Goal: Task Accomplishment & Management: Use online tool/utility

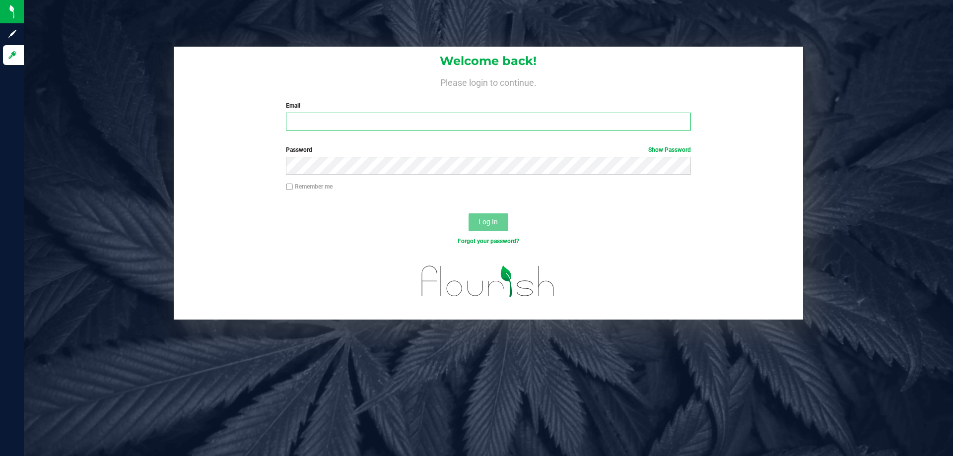
click at [366, 131] on input "Email" at bounding box center [488, 122] width 405 height 18
type input "[EMAIL_ADDRESS][DOMAIN_NAME]"
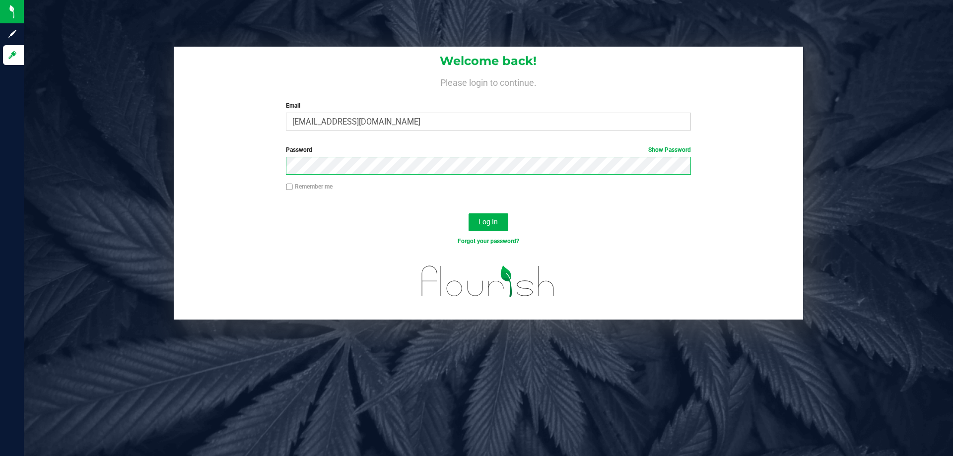
click at [469, 214] on button "Log In" at bounding box center [489, 223] width 40 height 18
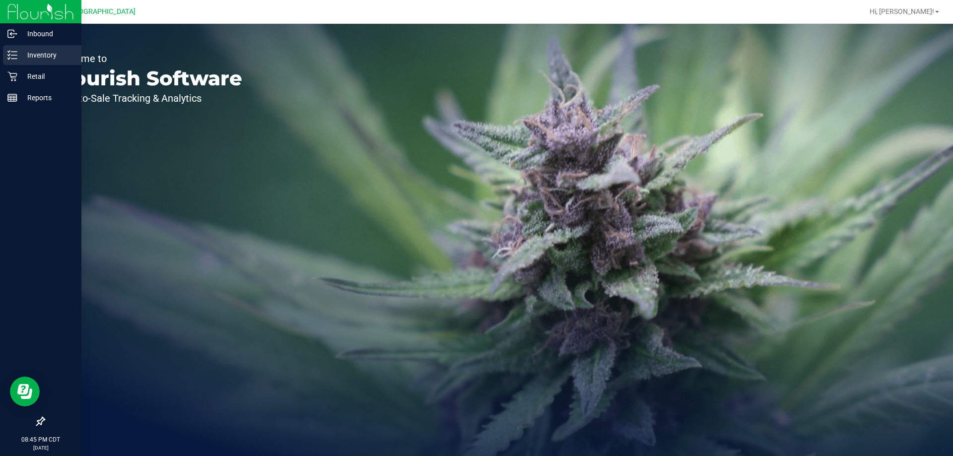
click at [44, 52] on p "Inventory" at bounding box center [47, 55] width 60 height 12
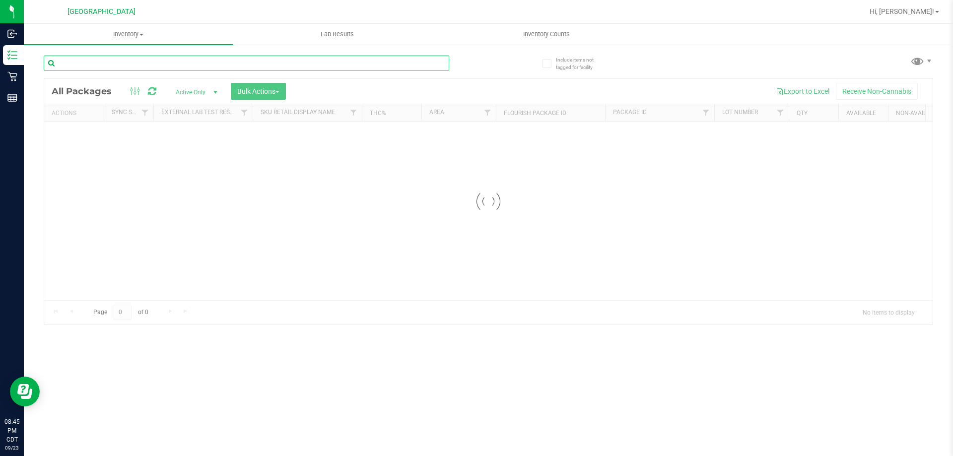
click at [139, 62] on input "text" at bounding box center [247, 63] width 406 height 15
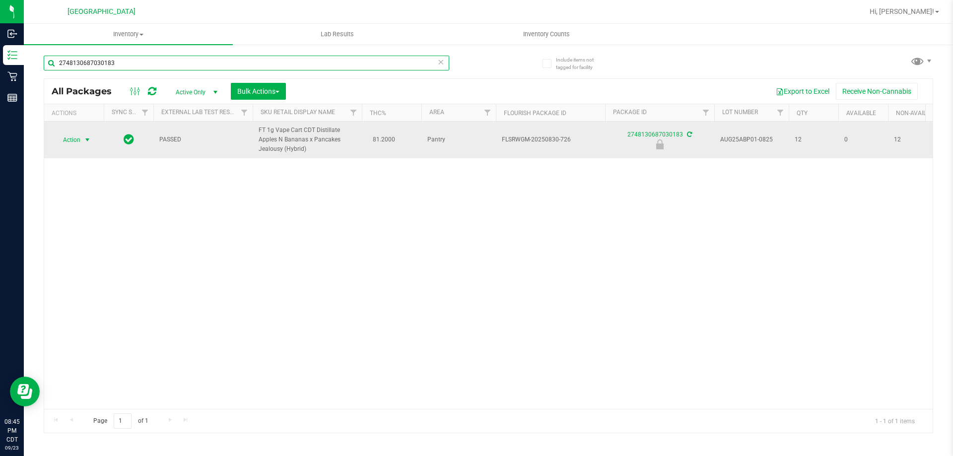
type input "2748130687030183"
click at [77, 141] on span "Action" at bounding box center [67, 140] width 27 height 14
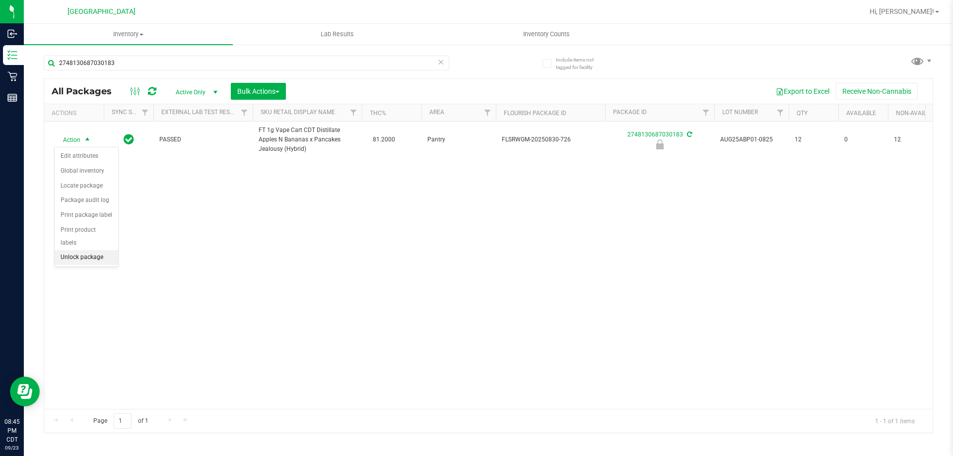
click at [86, 250] on li "Unlock package" at bounding box center [87, 257] width 64 height 15
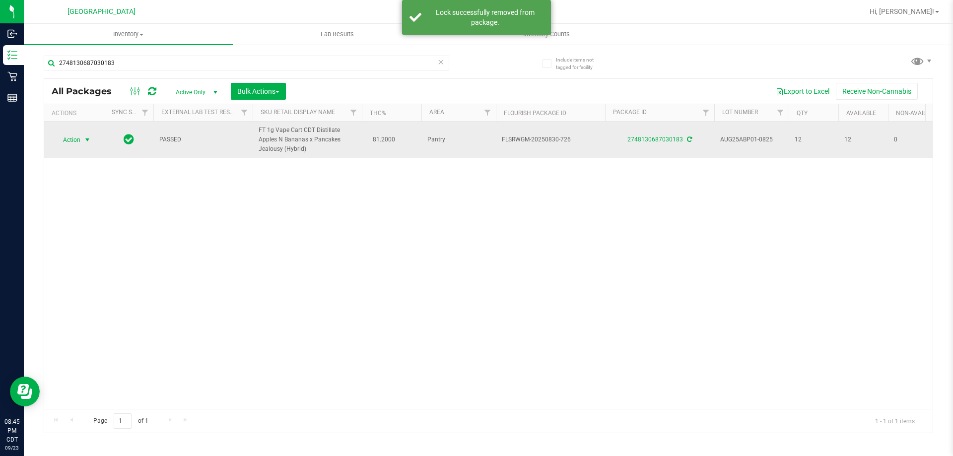
click at [84, 137] on span "select" at bounding box center [87, 140] width 8 height 8
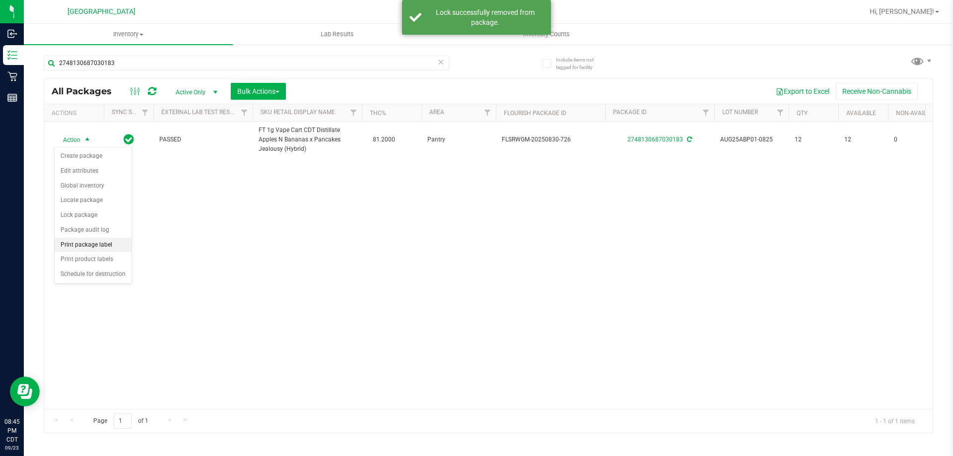
click at [104, 241] on li "Print package label" at bounding box center [93, 245] width 77 height 15
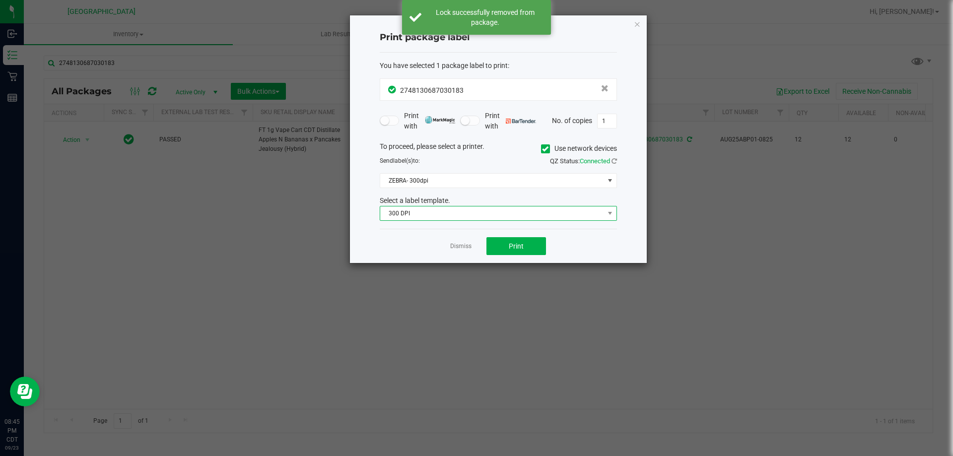
click at [478, 216] on span "300 DPI" at bounding box center [492, 214] width 224 height 14
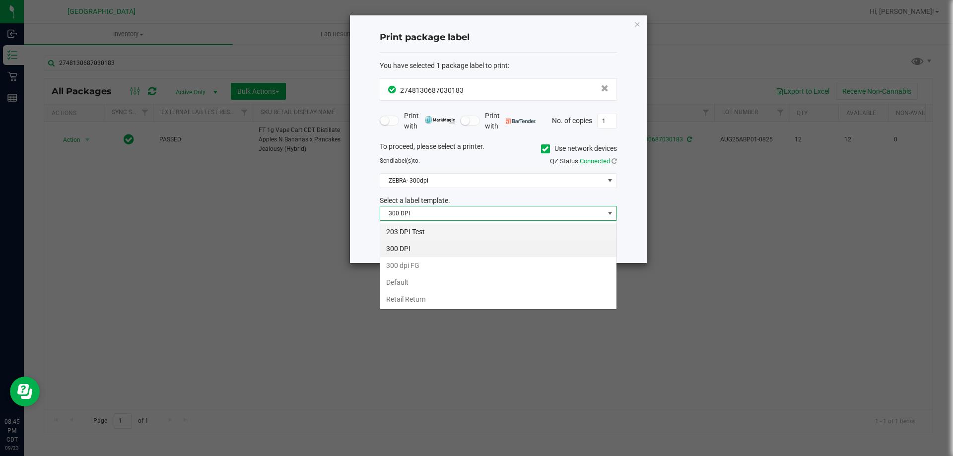
scroll to position [15, 237]
click at [443, 231] on li "203 DPI Test" at bounding box center [498, 231] width 236 height 17
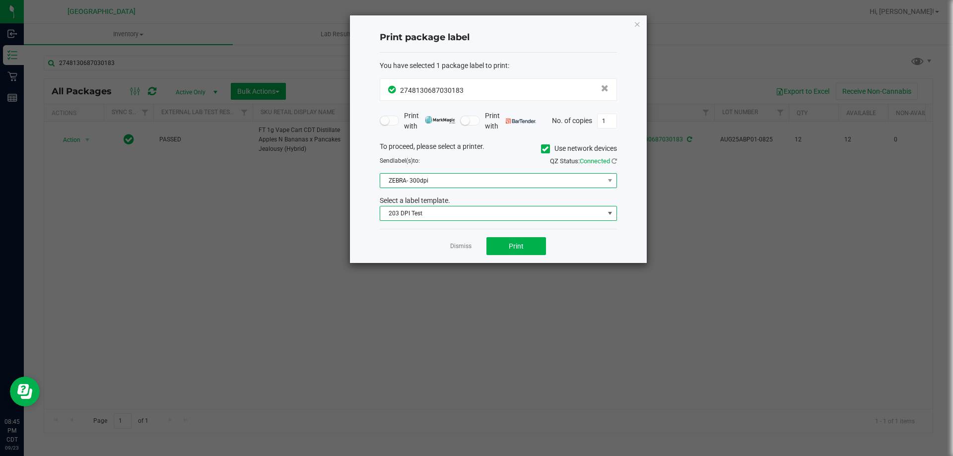
click at [431, 179] on span "ZEBRA- 300dpi" at bounding box center [492, 181] width 224 height 14
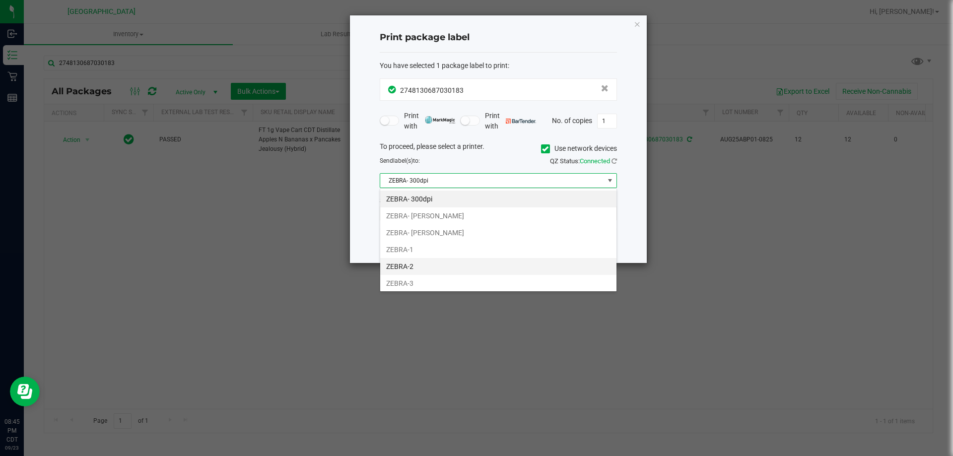
click at [435, 262] on li "ZEBRA-2" at bounding box center [498, 266] width 236 height 17
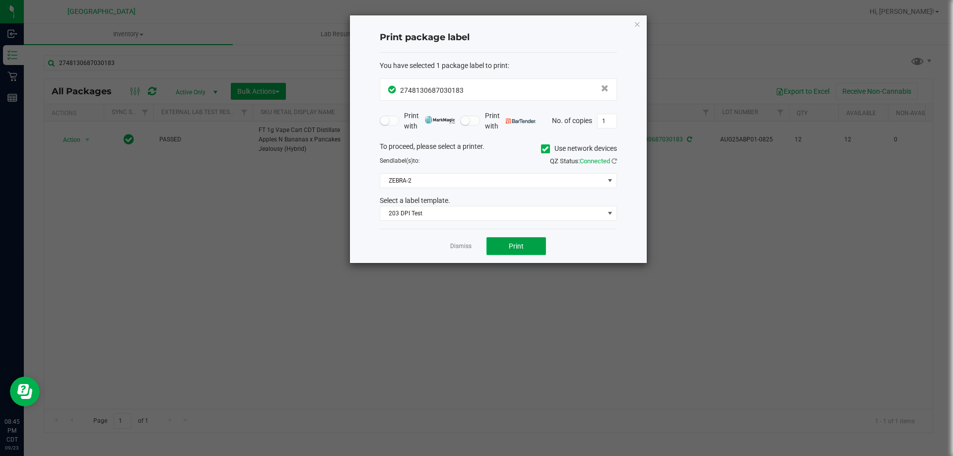
click at [522, 245] on span "Print" at bounding box center [516, 246] width 15 height 8
click at [469, 249] on link "Dismiss" at bounding box center [460, 246] width 21 height 8
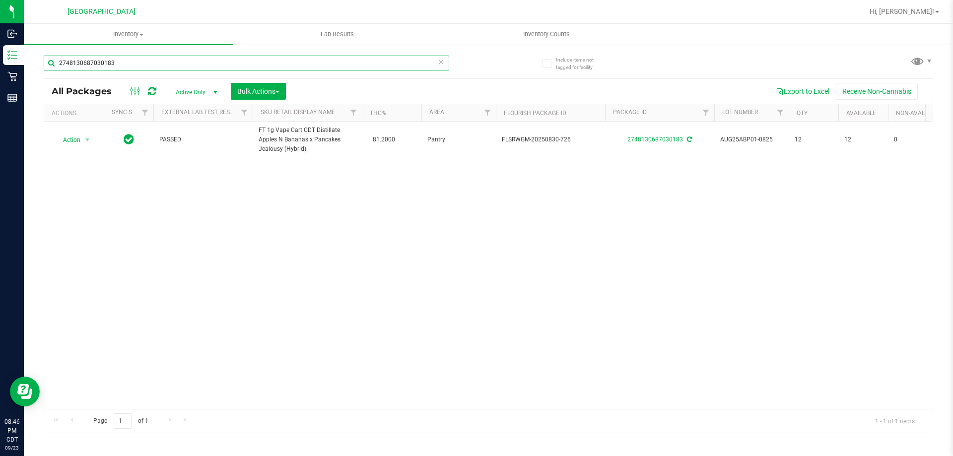
drag, startPoint x: 130, startPoint y: 65, endPoint x: 51, endPoint y: 74, distance: 79.5
click at [51, 71] on div "2748130687030183" at bounding box center [247, 67] width 406 height 23
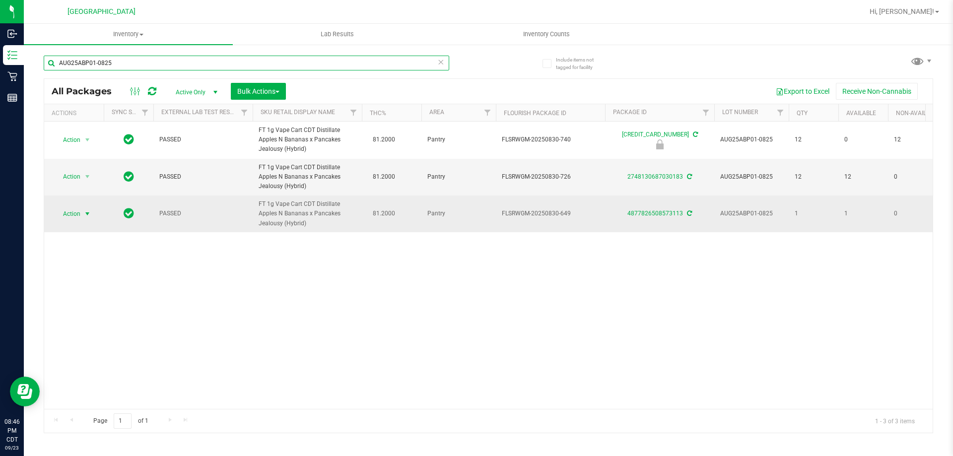
type input "AUG25ABP01-0825"
click at [82, 215] on span "select" at bounding box center [87, 214] width 12 height 14
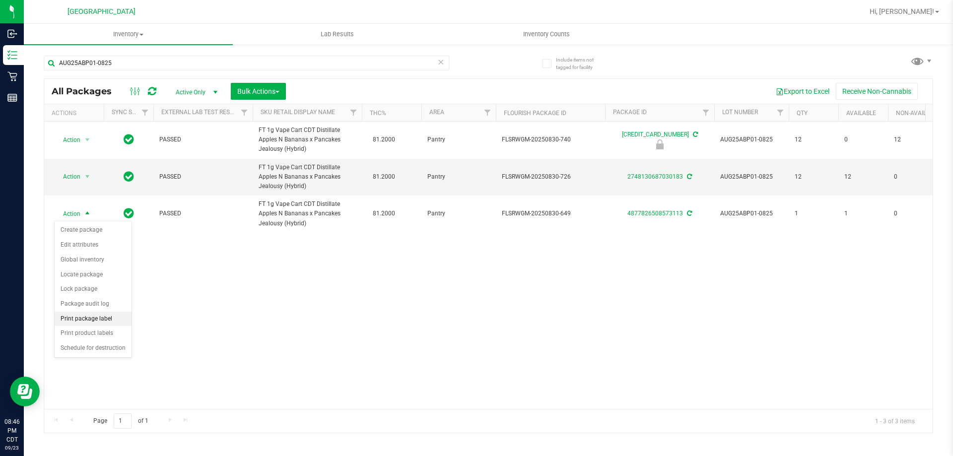
click at [99, 315] on li "Print package label" at bounding box center [93, 319] width 77 height 15
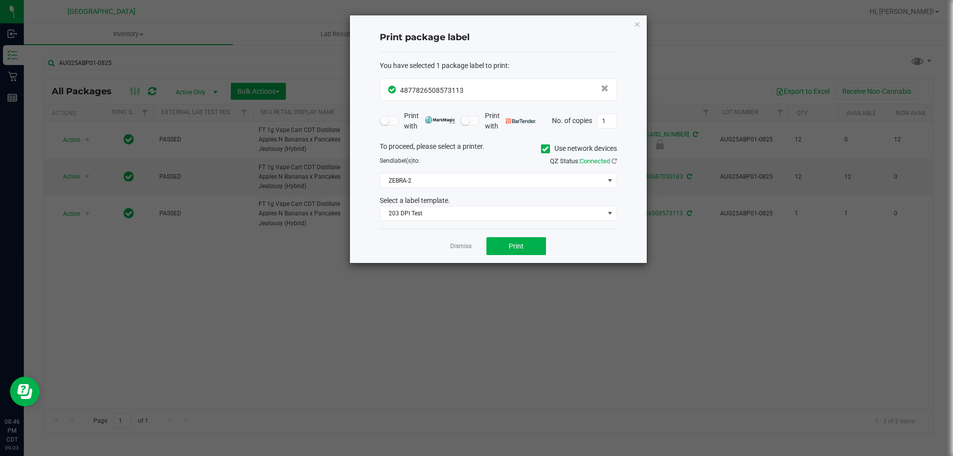
click at [534, 230] on div "Dismiss Print" at bounding box center [498, 246] width 237 height 34
click at [531, 248] on button "Print" at bounding box center [517, 246] width 60 height 18
click at [460, 246] on link "Dismiss" at bounding box center [460, 246] width 21 height 8
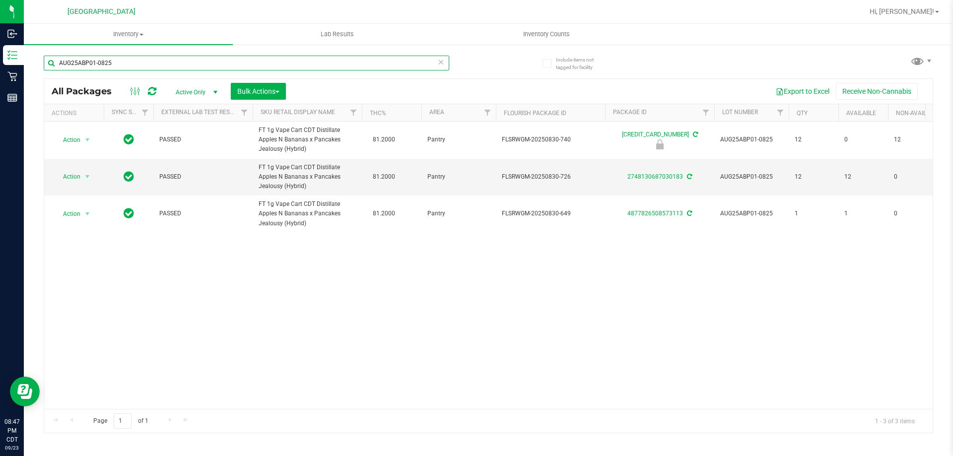
drag, startPoint x: 123, startPoint y: 66, endPoint x: 35, endPoint y: 76, distance: 88.5
click at [35, 76] on div "Include items not tagged for facility AUG25ABP01-0825 All Packages Active Only …" at bounding box center [489, 195] width 930 height 303
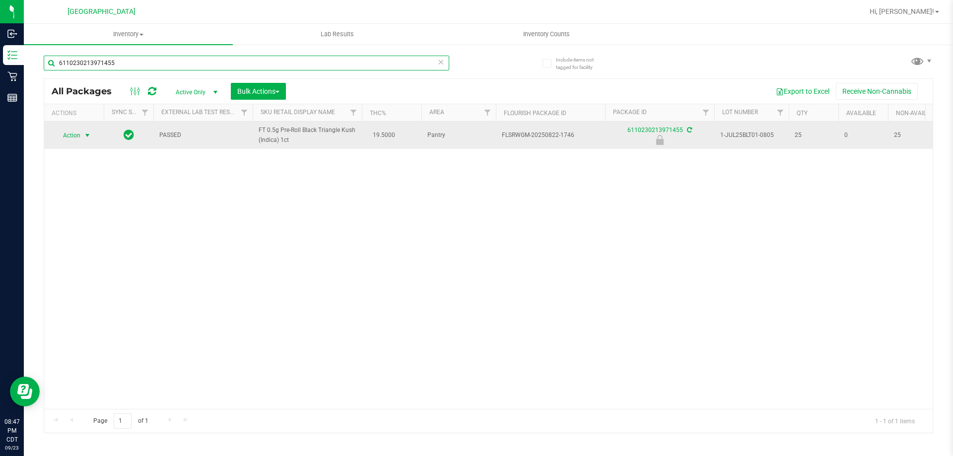
type input "6110230213971455"
click at [81, 137] on span "Action" at bounding box center [74, 136] width 40 height 14
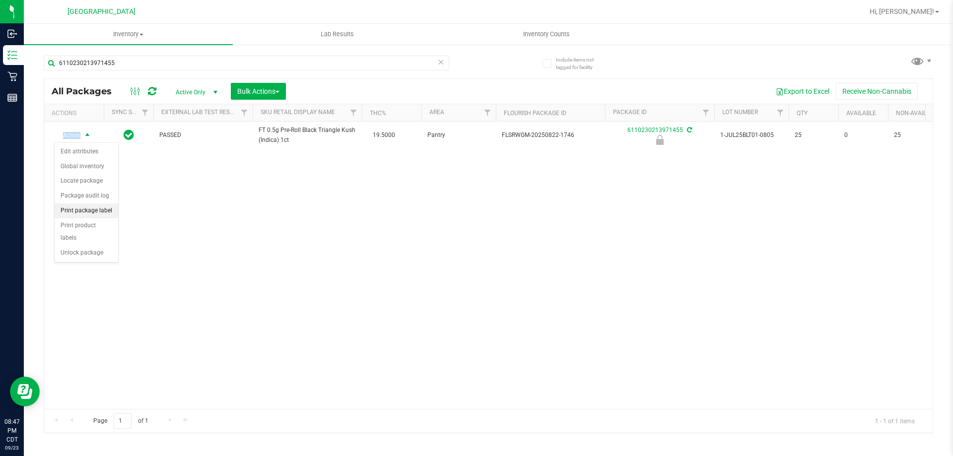
click at [90, 207] on li "Print package label" at bounding box center [87, 211] width 64 height 15
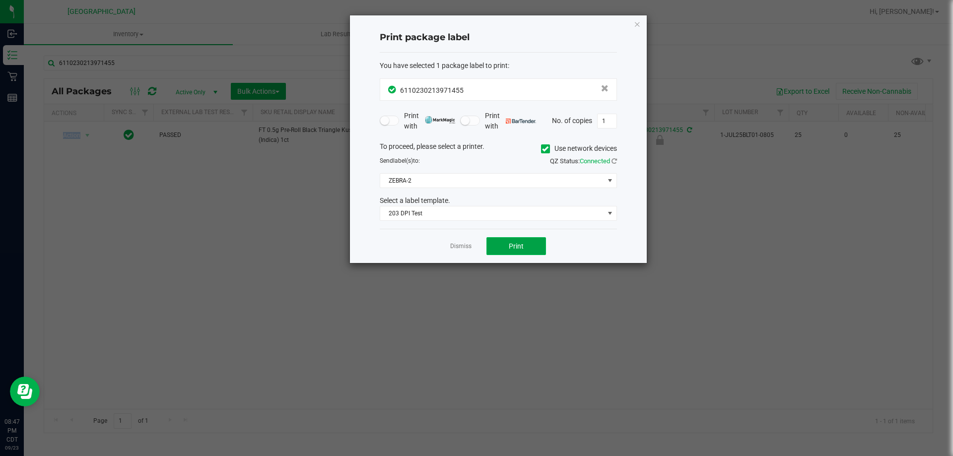
click at [514, 243] on span "Print" at bounding box center [516, 246] width 15 height 8
click at [480, 243] on div "Dismiss Print" at bounding box center [498, 246] width 237 height 34
drag, startPoint x: 480, startPoint y: 243, endPoint x: 459, endPoint y: 241, distance: 20.9
click at [459, 241] on app-cancel-button "Dismiss" at bounding box center [460, 246] width 21 height 10
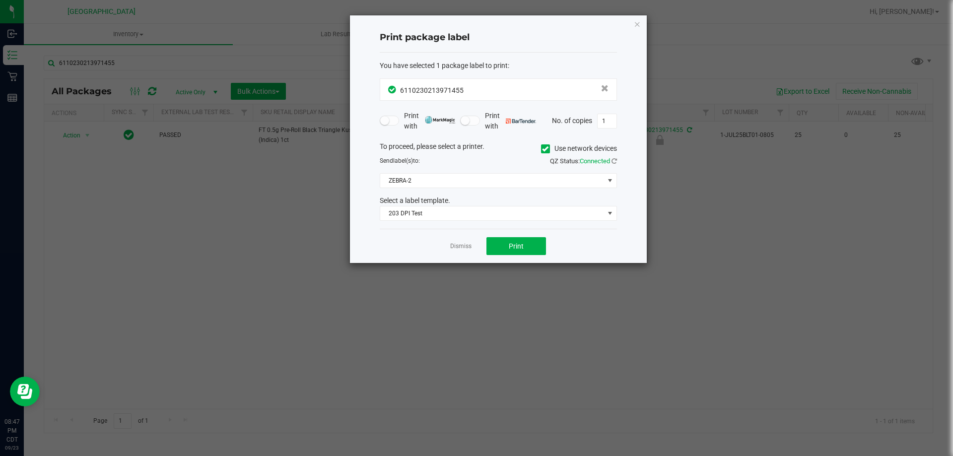
click at [218, 235] on ngb-modal-window "Print package label You have selected 1 package label to print : 61102302139714…" at bounding box center [480, 228] width 961 height 456
click at [455, 245] on link "Dismiss" at bounding box center [460, 246] width 21 height 8
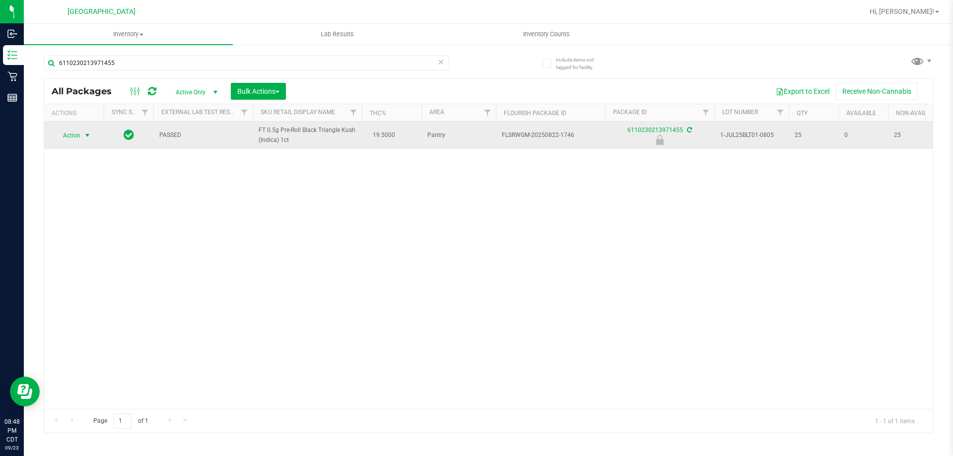
click at [88, 129] on span "select" at bounding box center [87, 136] width 12 height 14
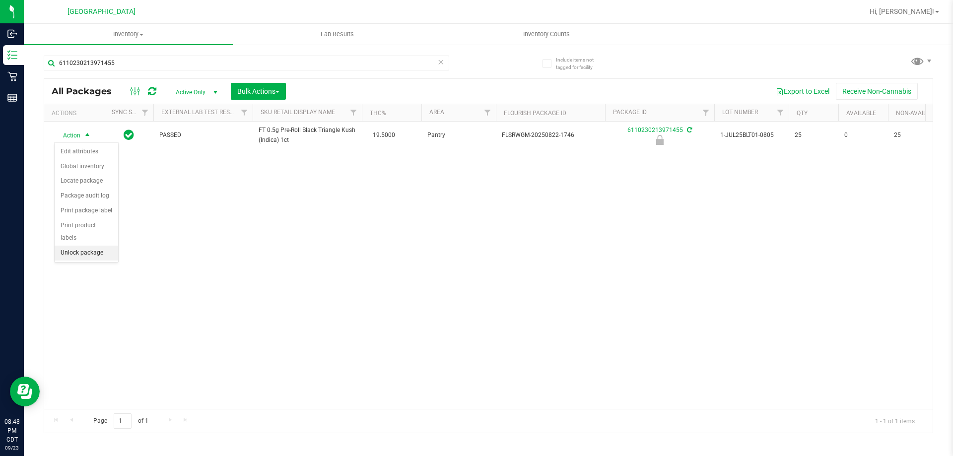
click at [82, 246] on li "Unlock package" at bounding box center [87, 253] width 64 height 15
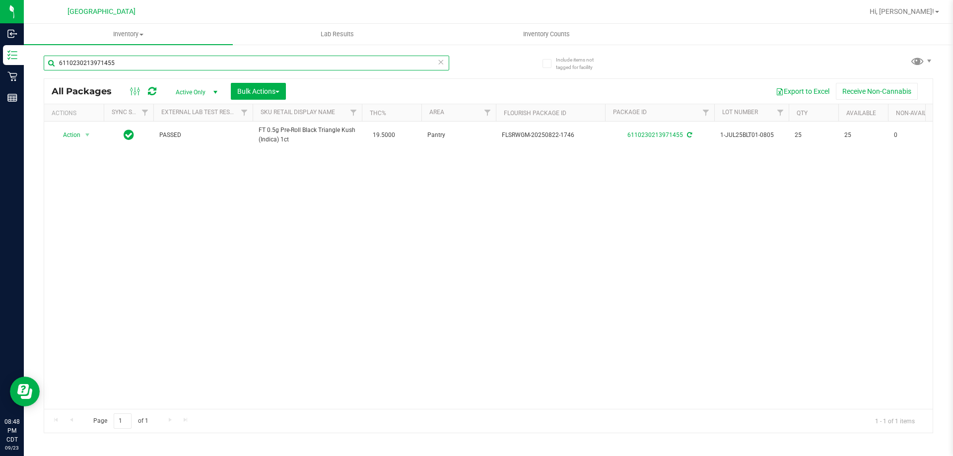
drag, startPoint x: 131, startPoint y: 66, endPoint x: 29, endPoint y: 76, distance: 102.4
click at [32, 75] on div "Include items not tagged for facility 6110230213971455 All Packages Active Only…" at bounding box center [489, 195] width 930 height 303
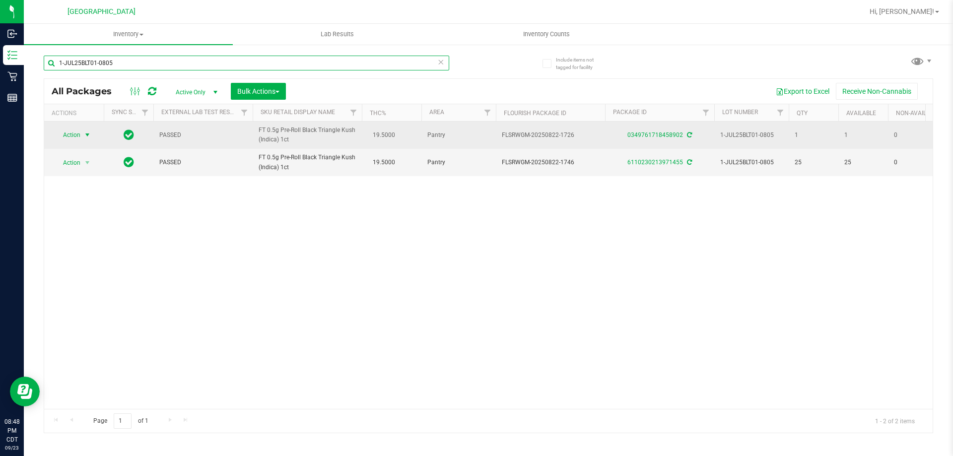
type input "1-JUL25BLT01-0805"
click at [87, 131] on span "select" at bounding box center [87, 135] width 12 height 14
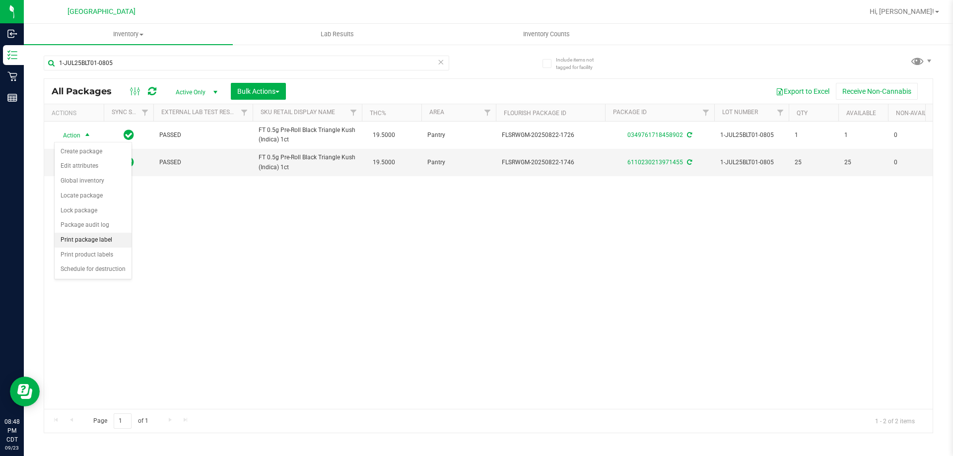
click at [108, 242] on li "Print package label" at bounding box center [93, 240] width 77 height 15
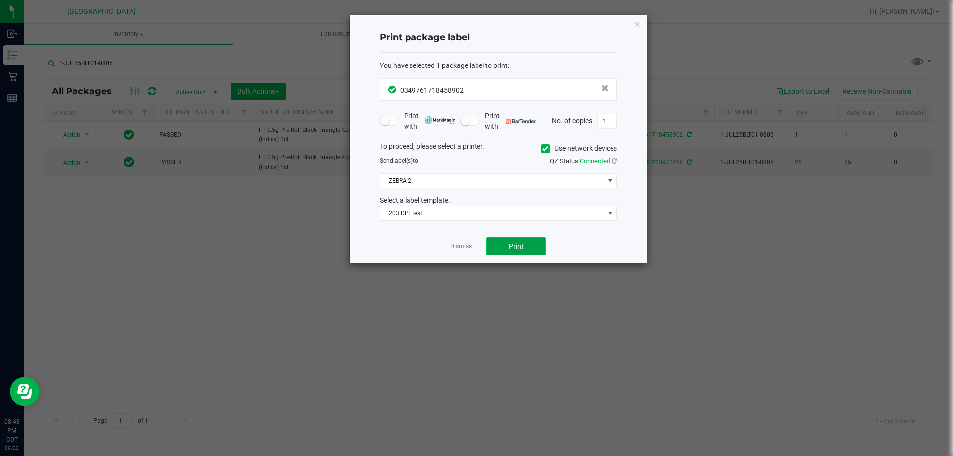
click at [522, 249] on span "Print" at bounding box center [516, 246] width 15 height 8
click at [452, 251] on link "Dismiss" at bounding box center [460, 246] width 21 height 8
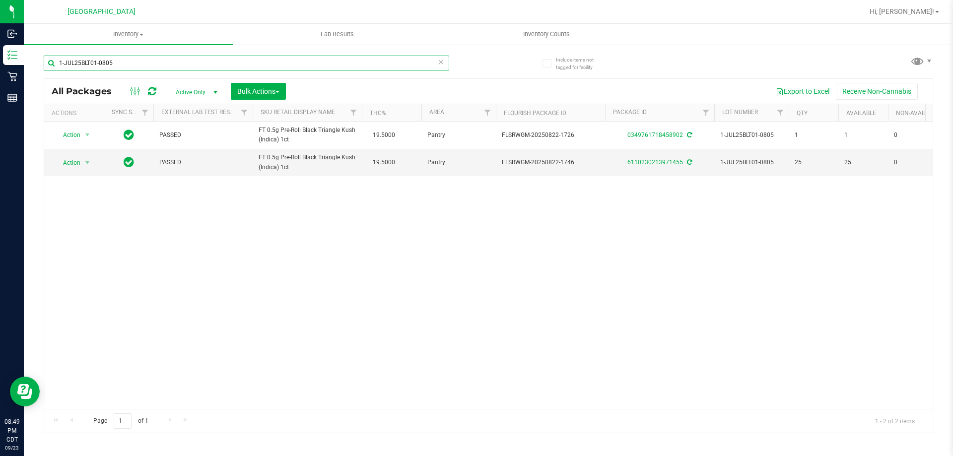
drag, startPoint x: 126, startPoint y: 58, endPoint x: 27, endPoint y: 103, distance: 108.9
click at [27, 103] on div "Include items not tagged for facility 1-JUL25BLT01-0805 All Packages Active Onl…" at bounding box center [489, 195] width 930 height 303
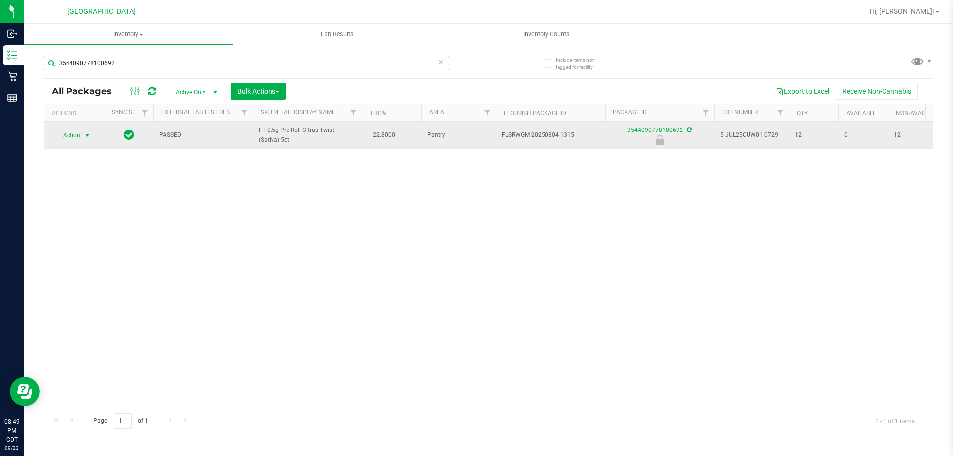
type input "3544090778100692"
click at [83, 130] on span "select" at bounding box center [87, 136] width 12 height 14
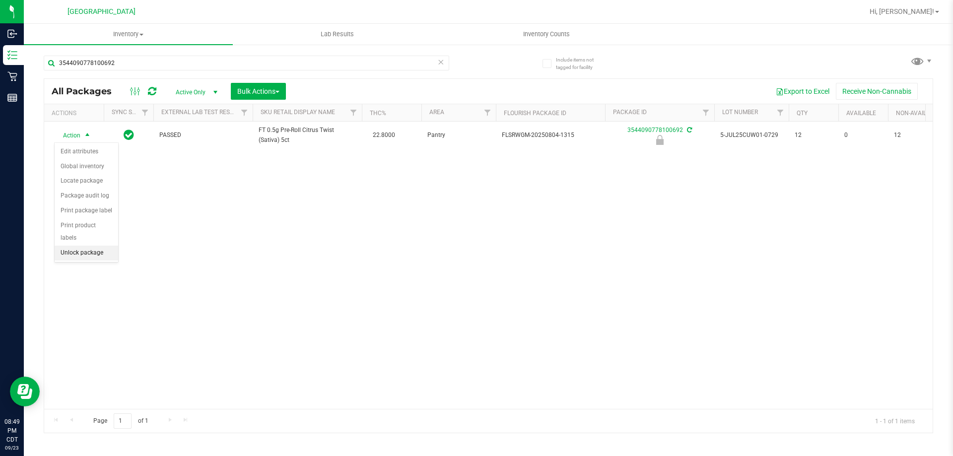
click at [94, 246] on li "Unlock package" at bounding box center [87, 253] width 64 height 15
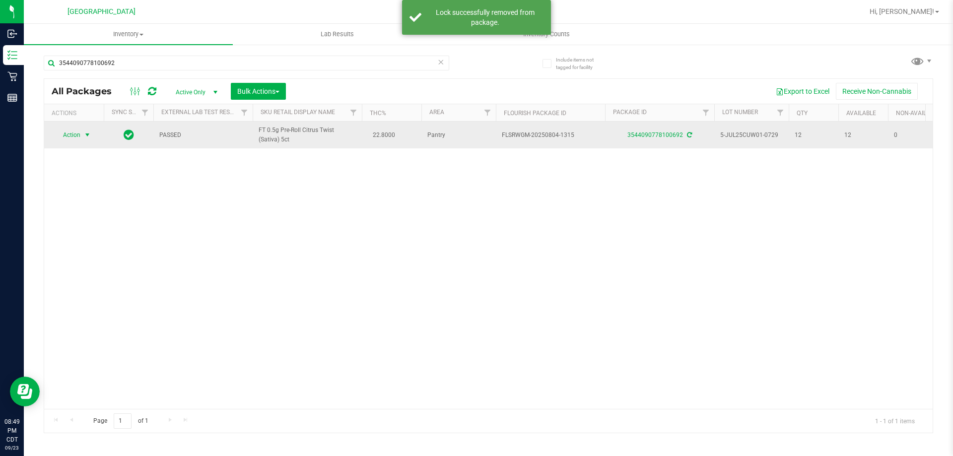
click at [77, 138] on span "Action" at bounding box center [67, 135] width 27 height 14
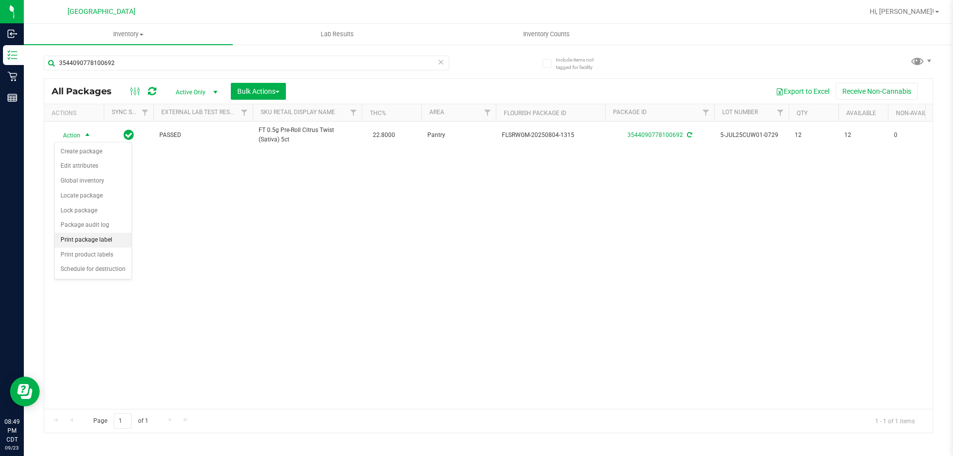
click at [112, 235] on li "Print package label" at bounding box center [93, 240] width 77 height 15
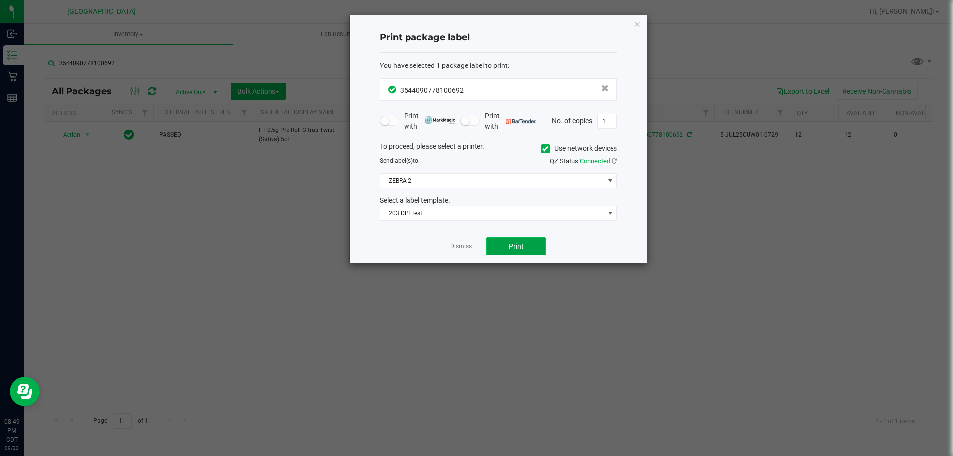
click at [534, 250] on button "Print" at bounding box center [517, 246] width 60 height 18
click at [465, 241] on div "Dismiss Print" at bounding box center [498, 246] width 237 height 34
click at [466, 244] on link "Dismiss" at bounding box center [460, 246] width 21 height 8
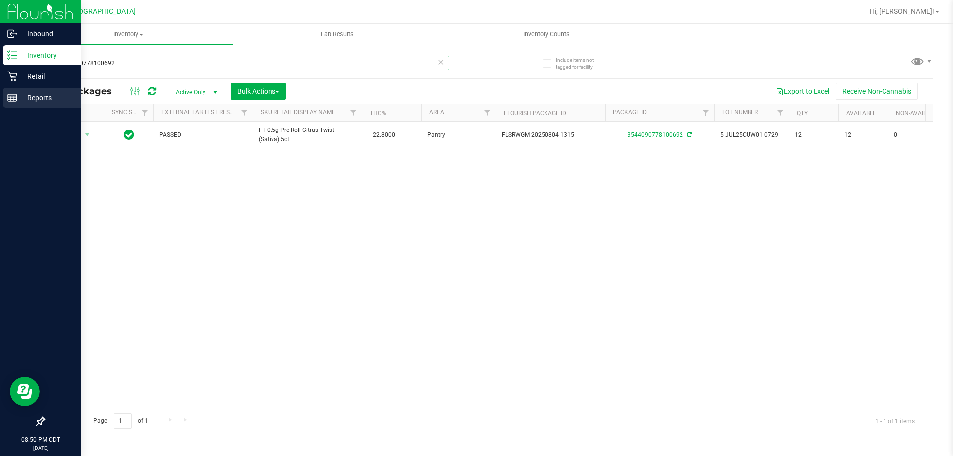
drag, startPoint x: 142, startPoint y: 65, endPoint x: 0, endPoint y: 95, distance: 144.7
click at [0, 95] on div "Inbound Inventory Retail Reports 08:50 PM CDT [DATE] 09/23 [GEOGRAPHIC_DATA] Hi…" at bounding box center [476, 228] width 953 height 456
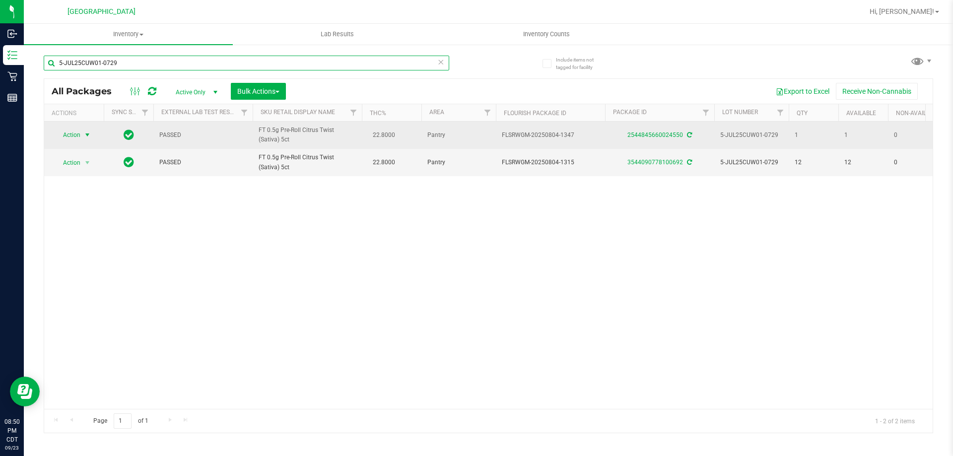
type input "5-JUL25CUW01-0729"
click at [82, 137] on span "select" at bounding box center [87, 135] width 12 height 14
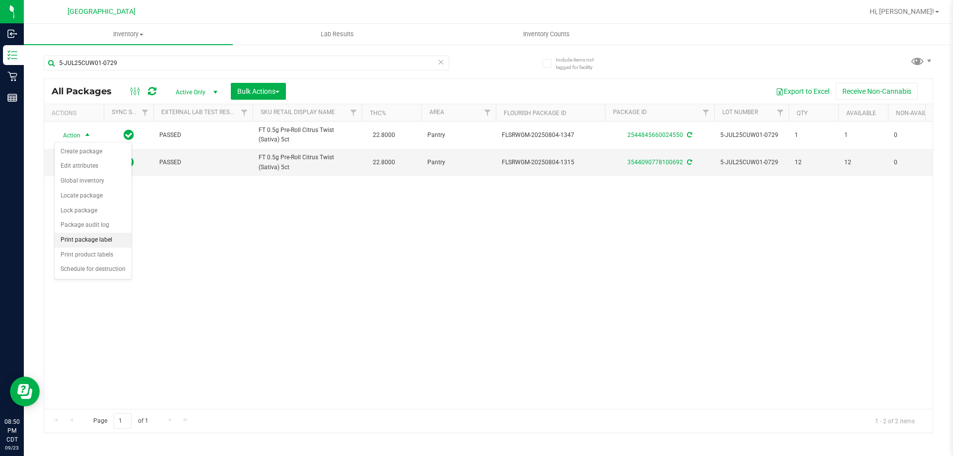
click at [95, 240] on li "Print package label" at bounding box center [93, 240] width 77 height 15
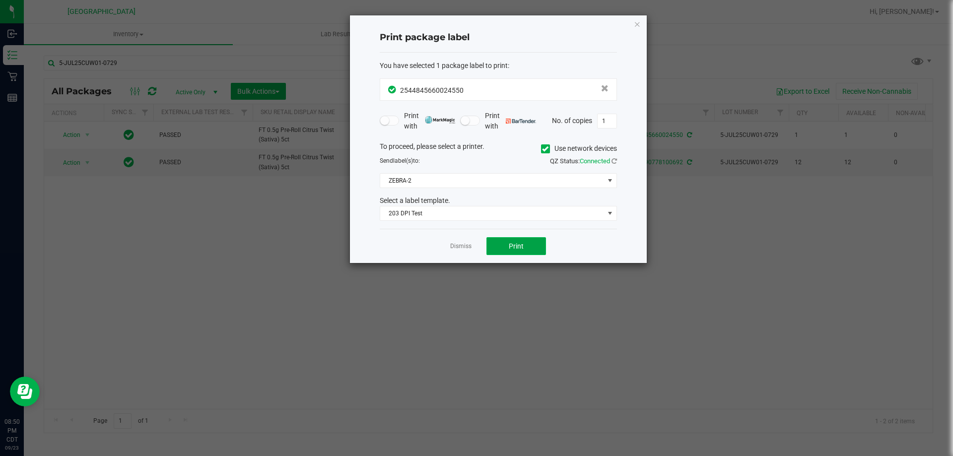
click at [507, 243] on button "Print" at bounding box center [517, 246] width 60 height 18
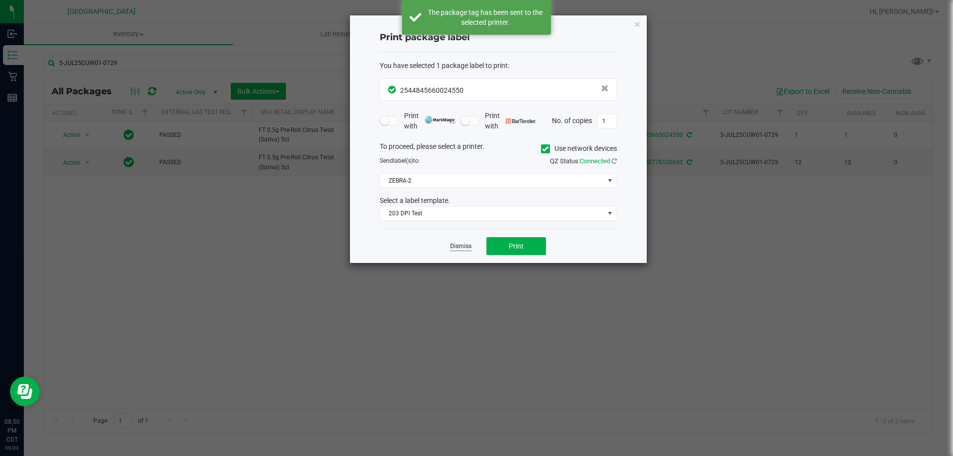
click at [467, 243] on link "Dismiss" at bounding box center [460, 246] width 21 height 8
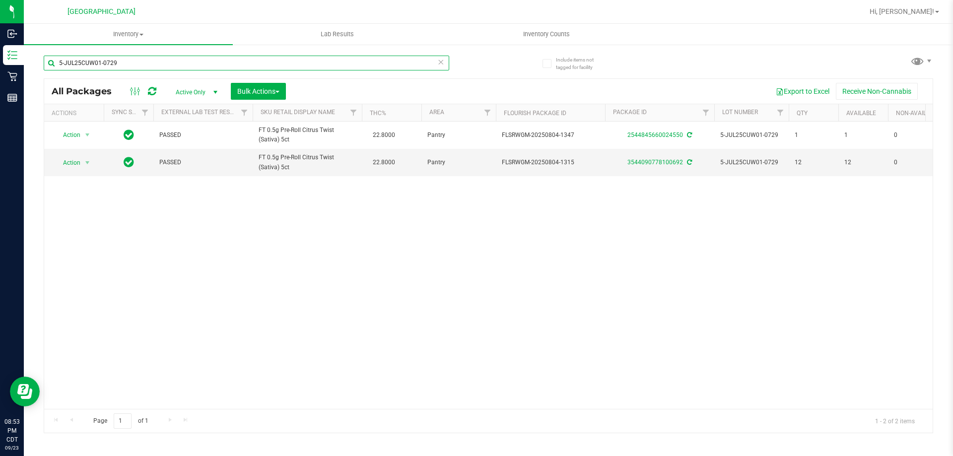
drag, startPoint x: 140, startPoint y: 61, endPoint x: 70, endPoint y: 70, distance: 71.1
click at [56, 70] on input "5-JUL25CUW01-0729" at bounding box center [247, 63] width 406 height 15
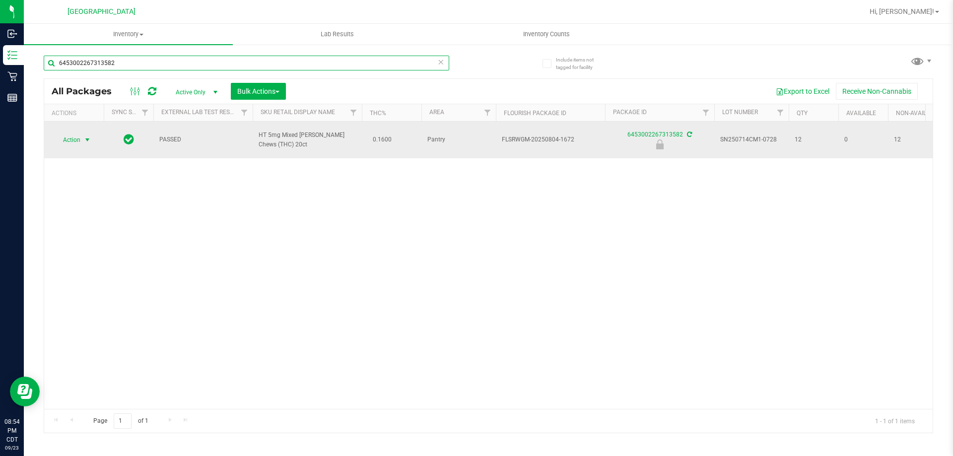
type input "6453002267313582"
click at [83, 138] on span "select" at bounding box center [87, 140] width 8 height 8
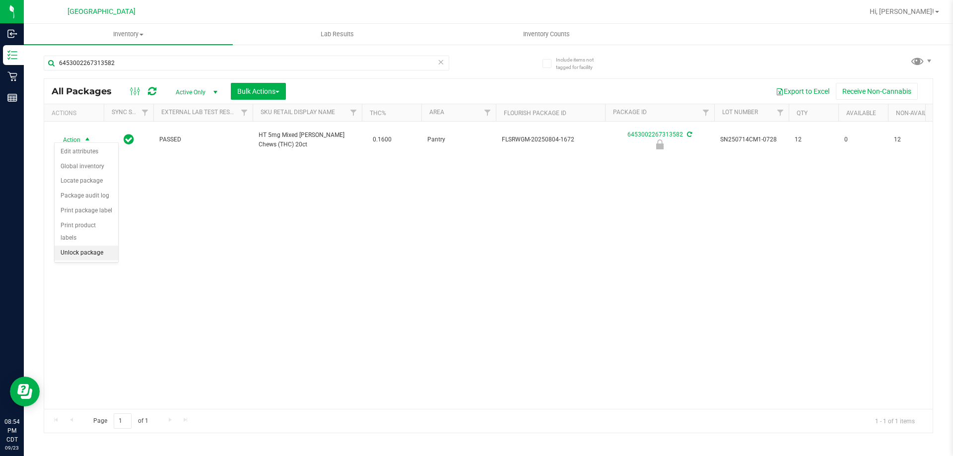
click at [101, 246] on li "Unlock package" at bounding box center [87, 253] width 64 height 15
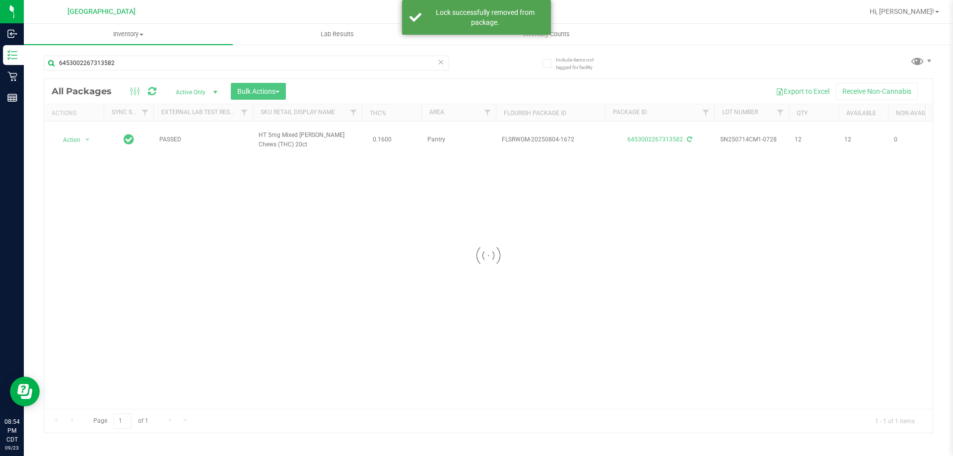
click at [85, 139] on div at bounding box center [488, 256] width 889 height 354
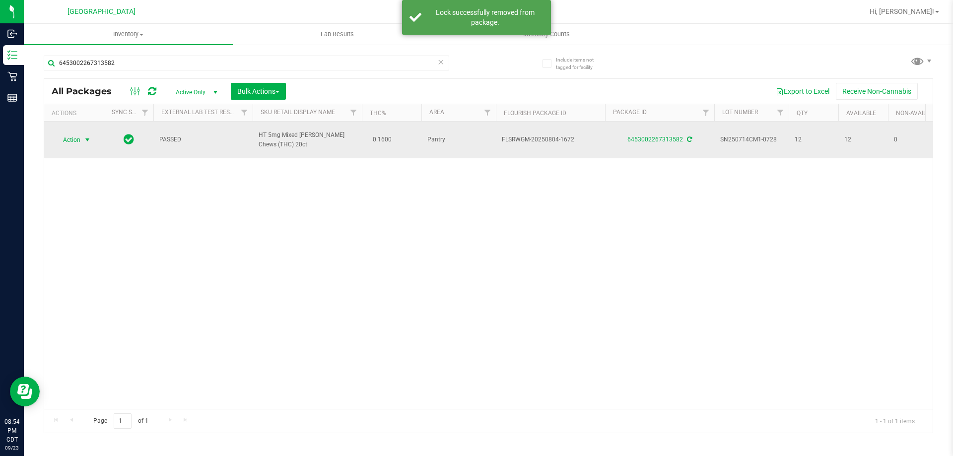
click at [79, 135] on span "Action" at bounding box center [67, 140] width 27 height 14
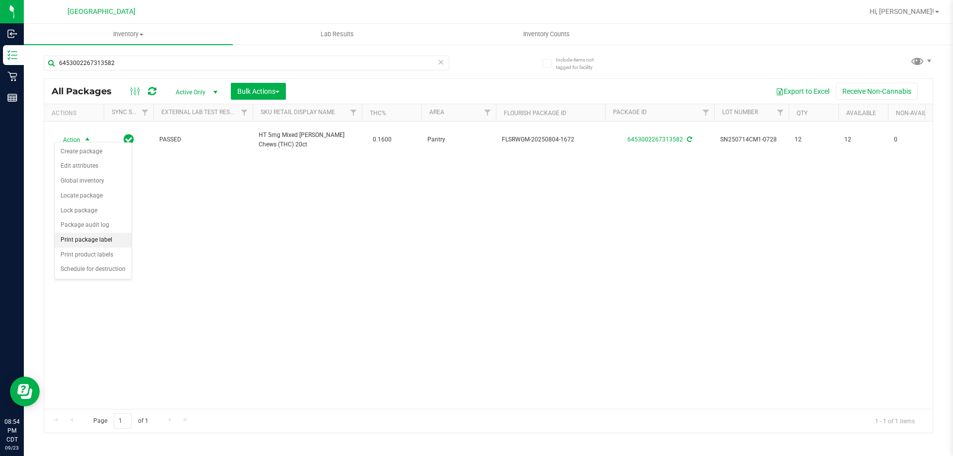
click at [112, 242] on li "Print package label" at bounding box center [93, 240] width 77 height 15
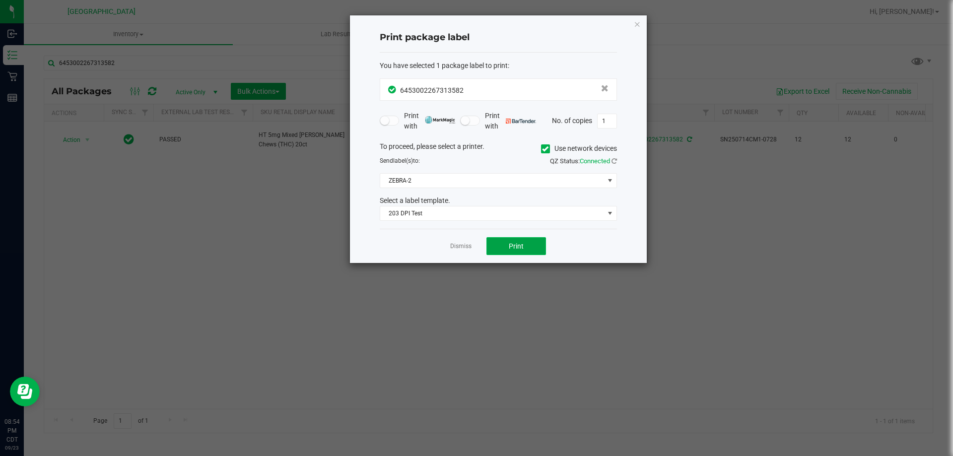
click at [514, 244] on span "Print" at bounding box center [516, 246] width 15 height 8
click at [455, 241] on app-cancel-button "Dismiss" at bounding box center [460, 246] width 21 height 10
click at [463, 245] on link "Dismiss" at bounding box center [460, 246] width 21 height 8
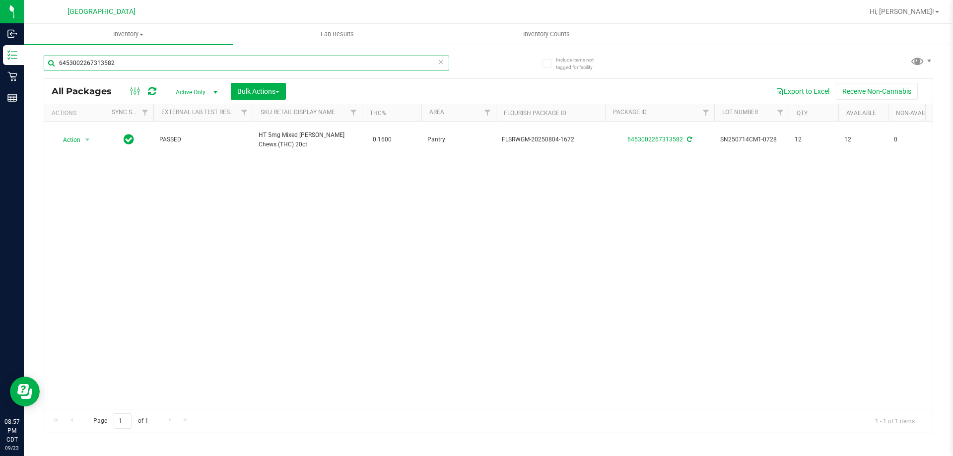
drag, startPoint x: 127, startPoint y: 65, endPoint x: 36, endPoint y: 75, distance: 91.0
click at [37, 74] on div "Include items not tagged for facility 6453002267313582 All Packages Active Only…" at bounding box center [489, 195] width 930 height 303
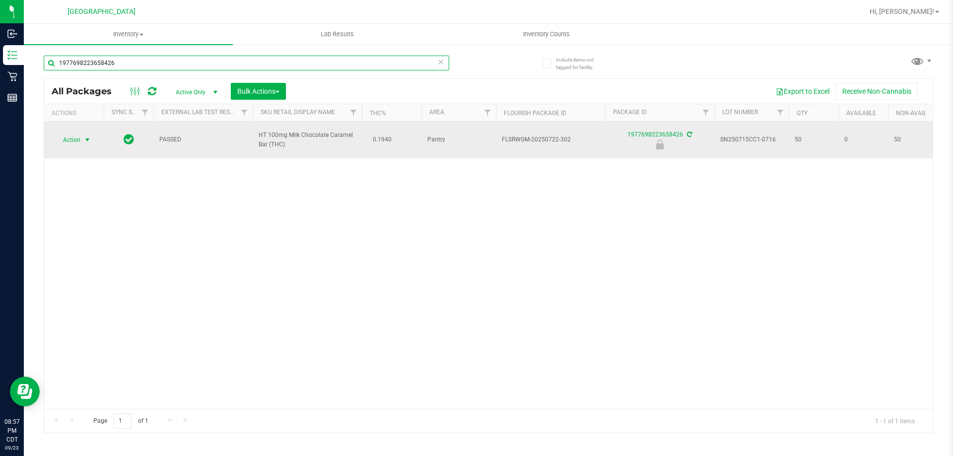
type input "1977698223658426"
click at [87, 143] on span "select" at bounding box center [87, 140] width 8 height 8
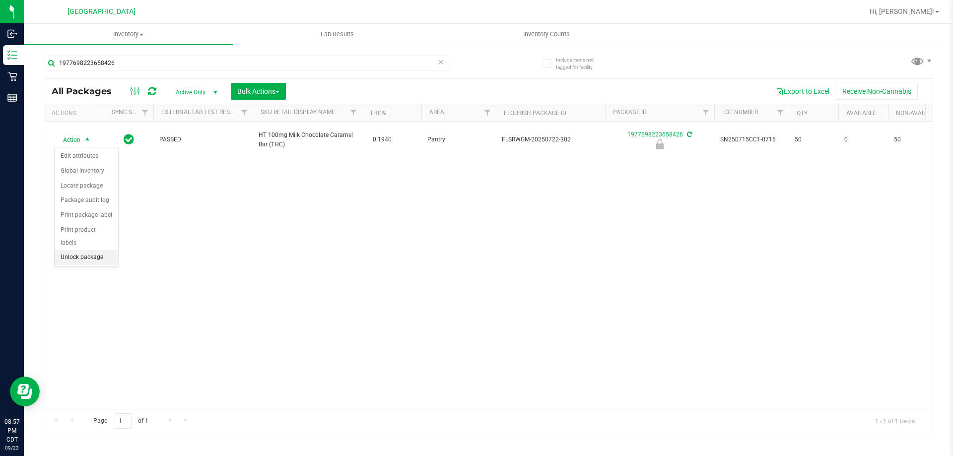
click at [104, 250] on li "Unlock package" at bounding box center [87, 257] width 64 height 15
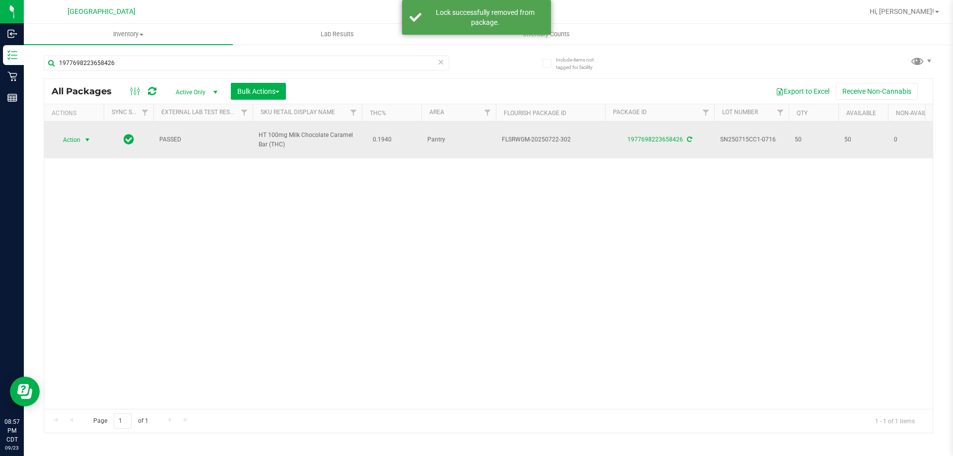
click at [90, 136] on span "select" at bounding box center [87, 140] width 8 height 8
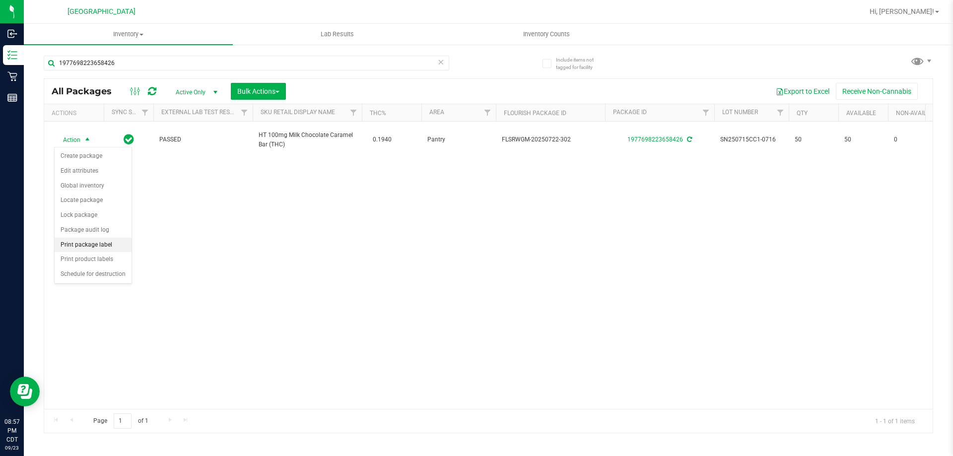
click at [103, 241] on li "Print package label" at bounding box center [93, 245] width 77 height 15
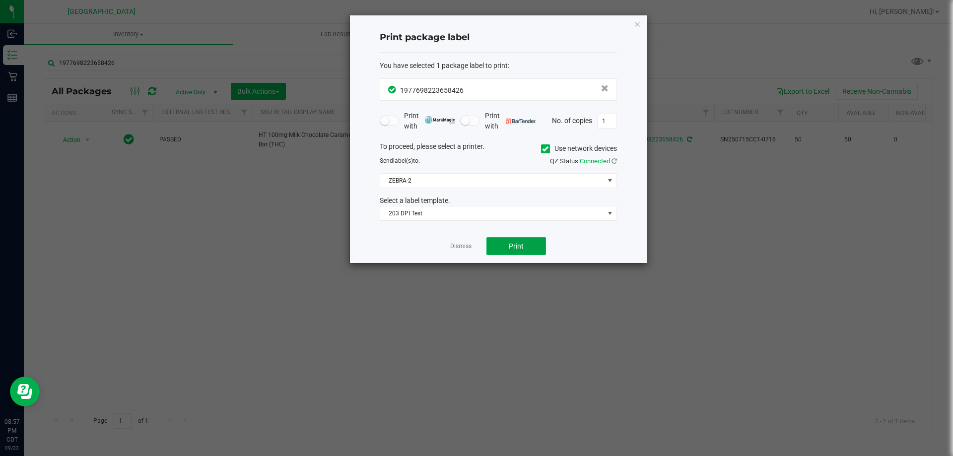
click at [499, 254] on button "Print" at bounding box center [517, 246] width 60 height 18
click at [457, 250] on link "Dismiss" at bounding box center [460, 246] width 21 height 8
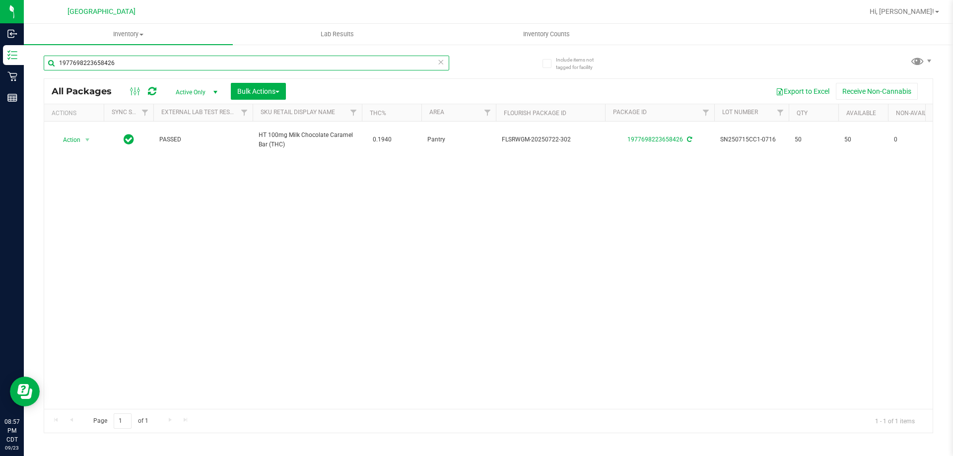
drag, startPoint x: 177, startPoint y: 56, endPoint x: 50, endPoint y: 52, distance: 127.7
click at [67, 66] on input "1977698223658426" at bounding box center [247, 63] width 406 height 15
type input "1"
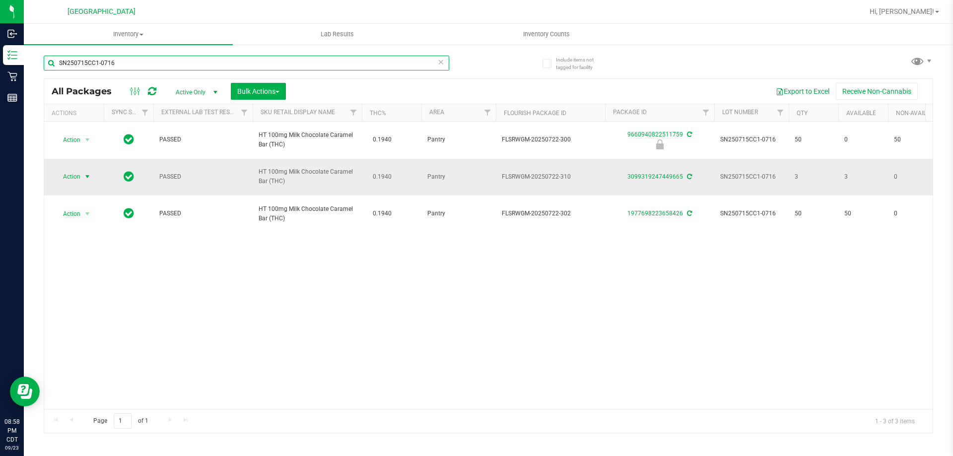
type input "SN250715CC1-0716"
click at [85, 176] on span "select" at bounding box center [87, 177] width 8 height 8
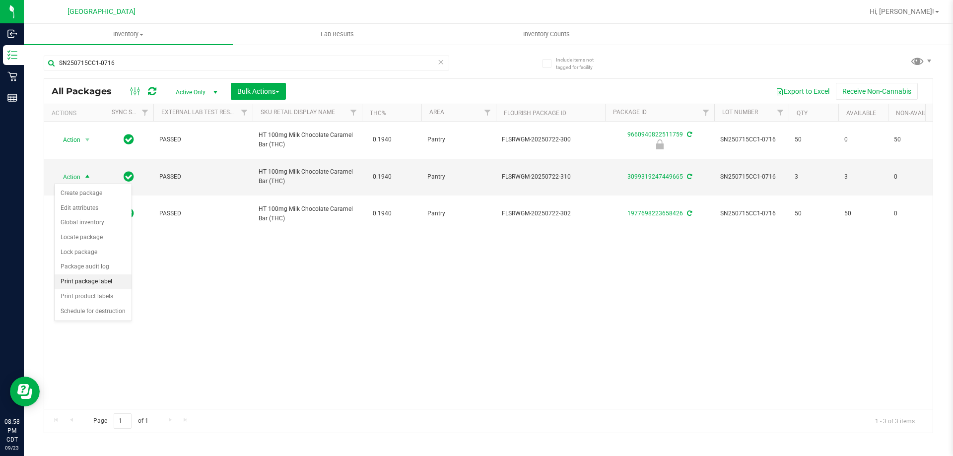
click at [106, 283] on li "Print package label" at bounding box center [93, 282] width 77 height 15
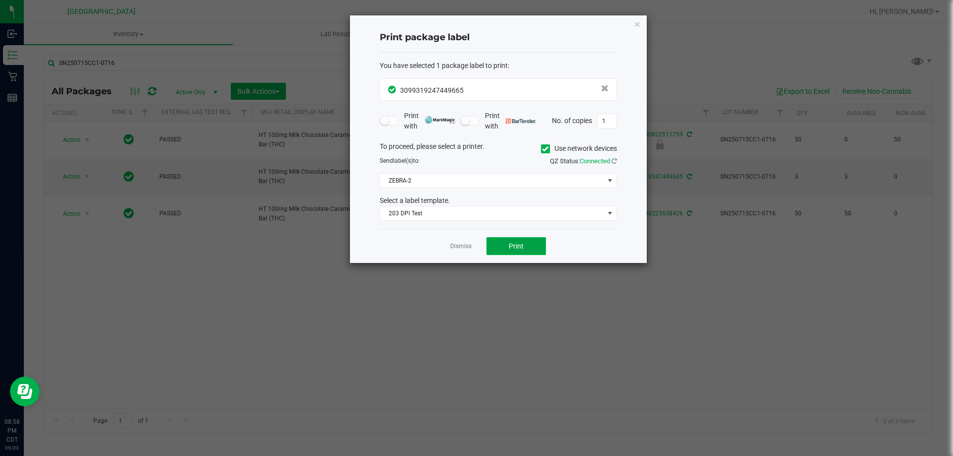
click at [511, 254] on button "Print" at bounding box center [517, 246] width 60 height 18
click at [515, 248] on span "Print" at bounding box center [516, 246] width 15 height 8
click at [469, 249] on link "Dismiss" at bounding box center [460, 246] width 21 height 8
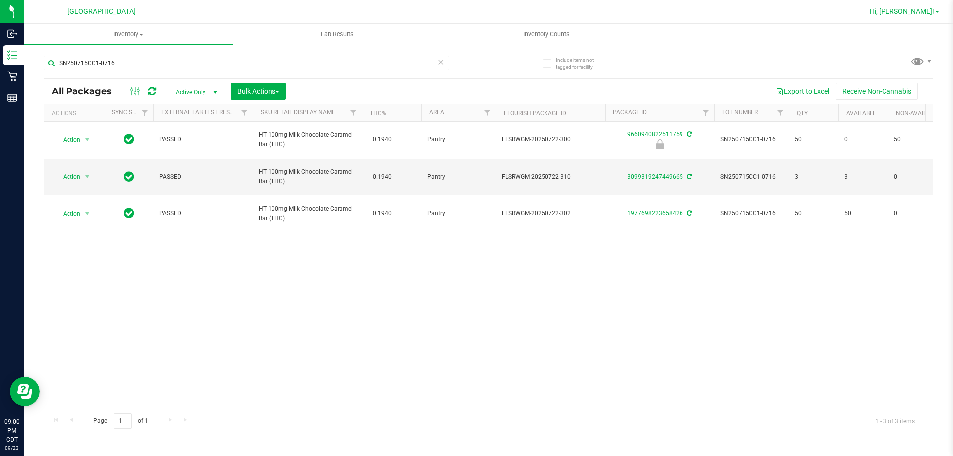
click at [919, 16] on link "Hi, [PERSON_NAME]!" at bounding box center [904, 11] width 77 height 10
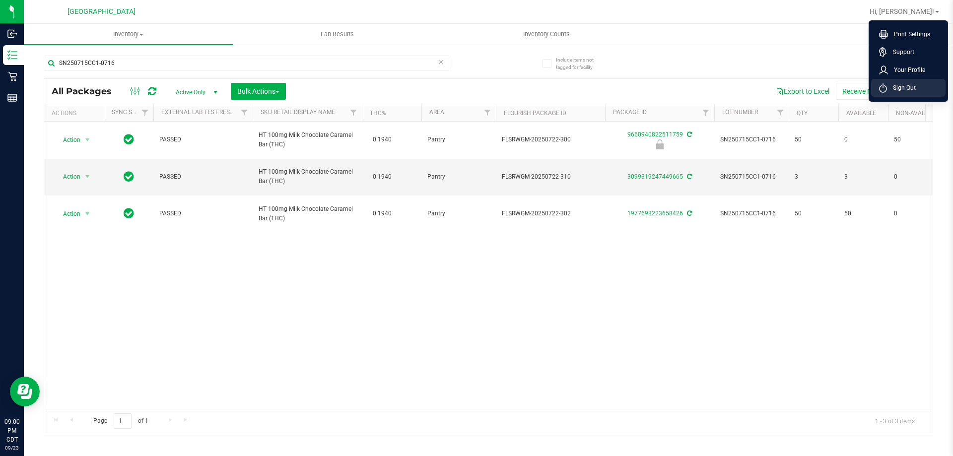
click at [927, 83] on li "Sign Out" at bounding box center [908, 88] width 74 height 18
